Goal: Transaction & Acquisition: Purchase product/service

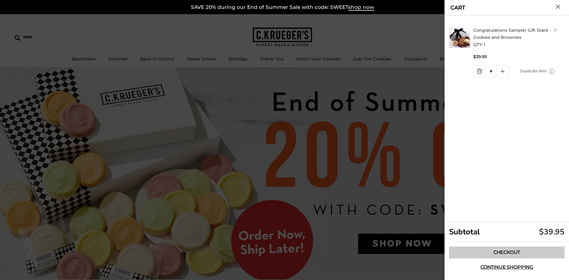
click at [508, 250] on link "Checkout" at bounding box center [507, 253] width 116 height 12
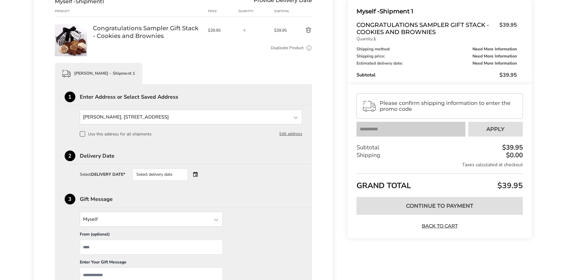
scroll to position [89, 0]
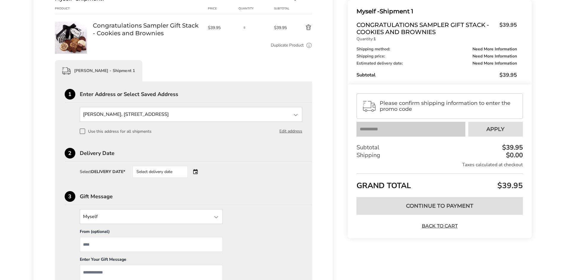
click at [157, 169] on div "Select delivery date" at bounding box center [159, 172] width 55 height 12
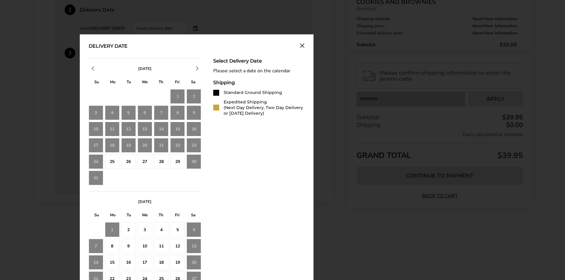
scroll to position [237, 0]
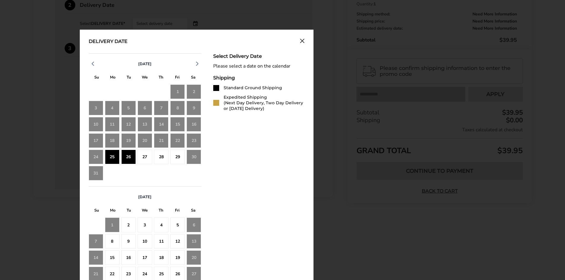
click at [123, 157] on div "26" at bounding box center [128, 157] width 15 height 15
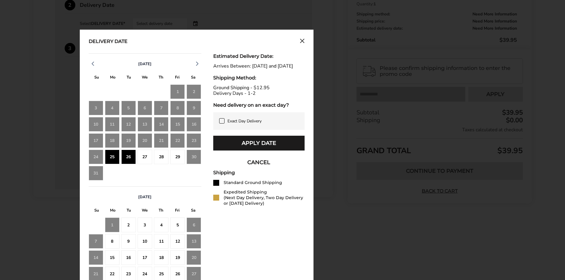
click at [222, 124] on span at bounding box center [221, 120] width 5 height 5
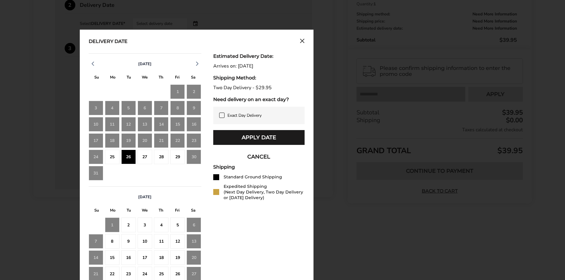
click at [118, 162] on div "25" at bounding box center [112, 157] width 15 height 15
click at [171, 143] on div "22" at bounding box center [177, 140] width 15 height 15
click at [177, 141] on div "22" at bounding box center [177, 140] width 15 height 15
click at [164, 141] on div "21" at bounding box center [161, 140] width 15 height 15
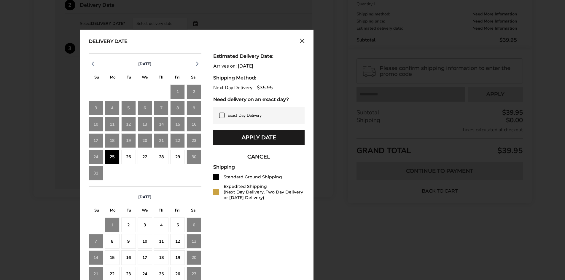
click at [178, 143] on div "22" at bounding box center [177, 140] width 15 height 15
click at [158, 145] on div "21" at bounding box center [161, 140] width 15 height 15
click at [161, 143] on div "21" at bounding box center [161, 140] width 15 height 15
click at [174, 145] on div "22" at bounding box center [177, 140] width 15 height 15
